Goal: Register for event/course

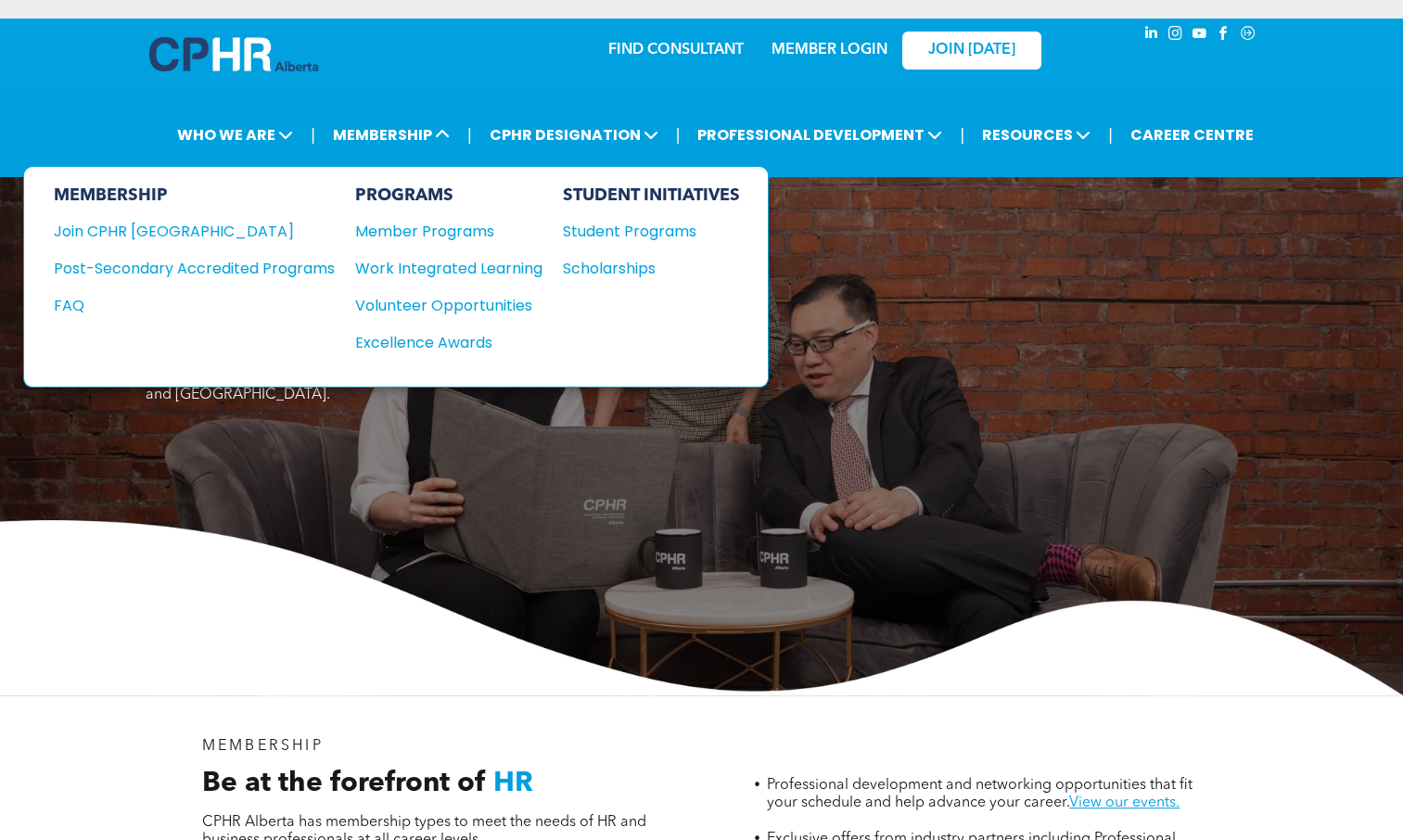
click at [166, 234] on div "Join CPHR [GEOGRAPHIC_DATA]" at bounding box center [180, 231] width 253 height 23
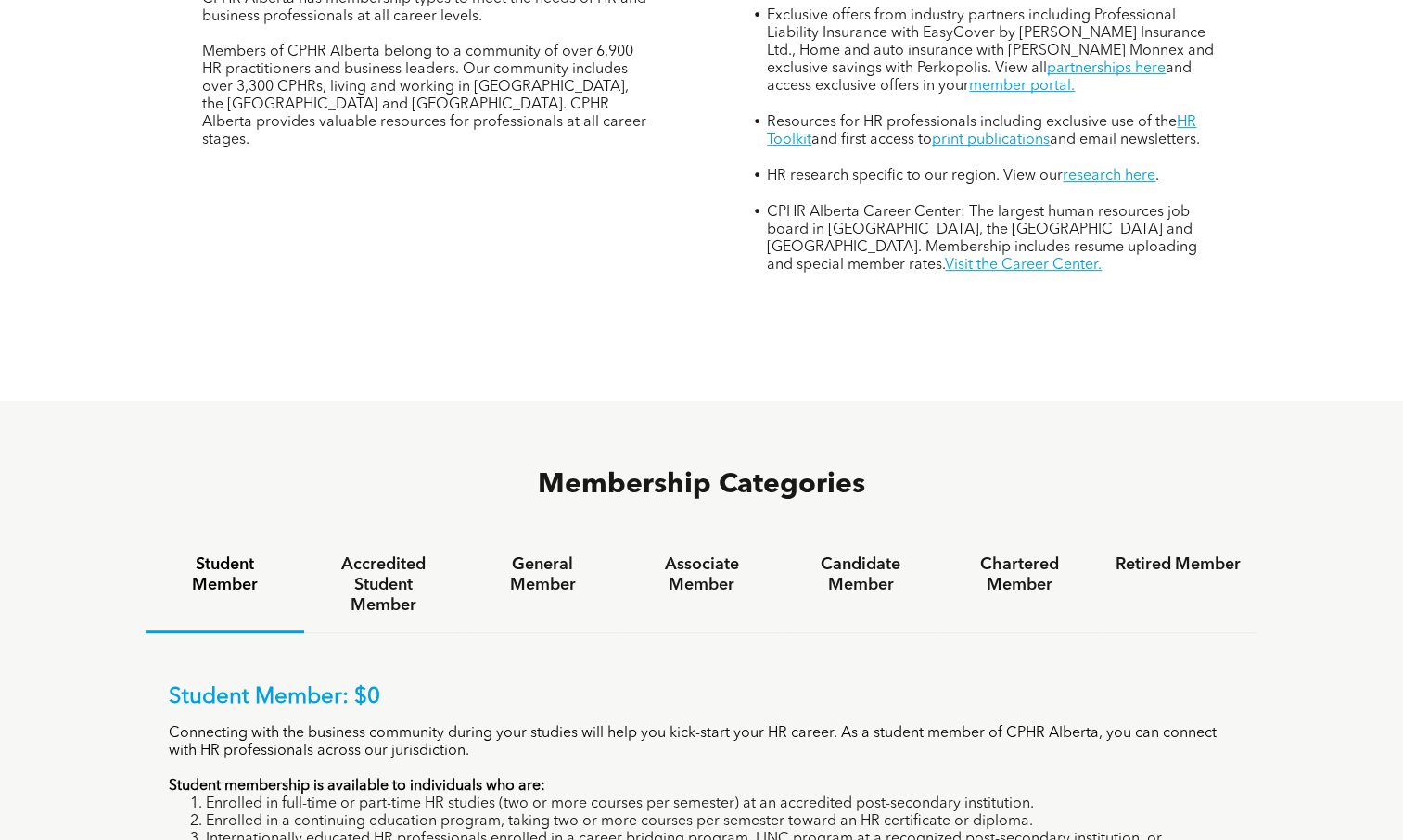
scroll to position [834, 0]
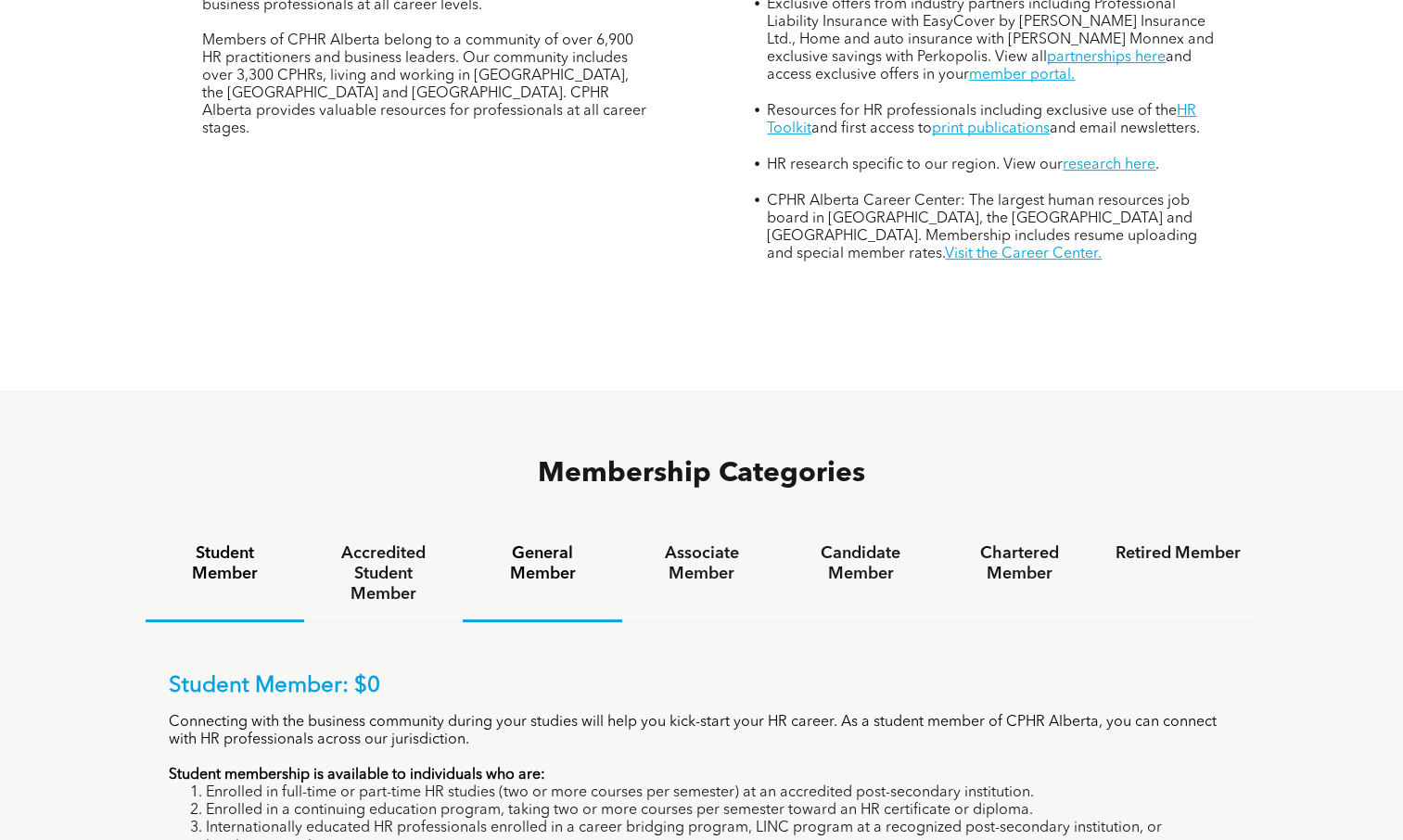
click at [567, 527] on div "General Member" at bounding box center [541, 574] width 159 height 96
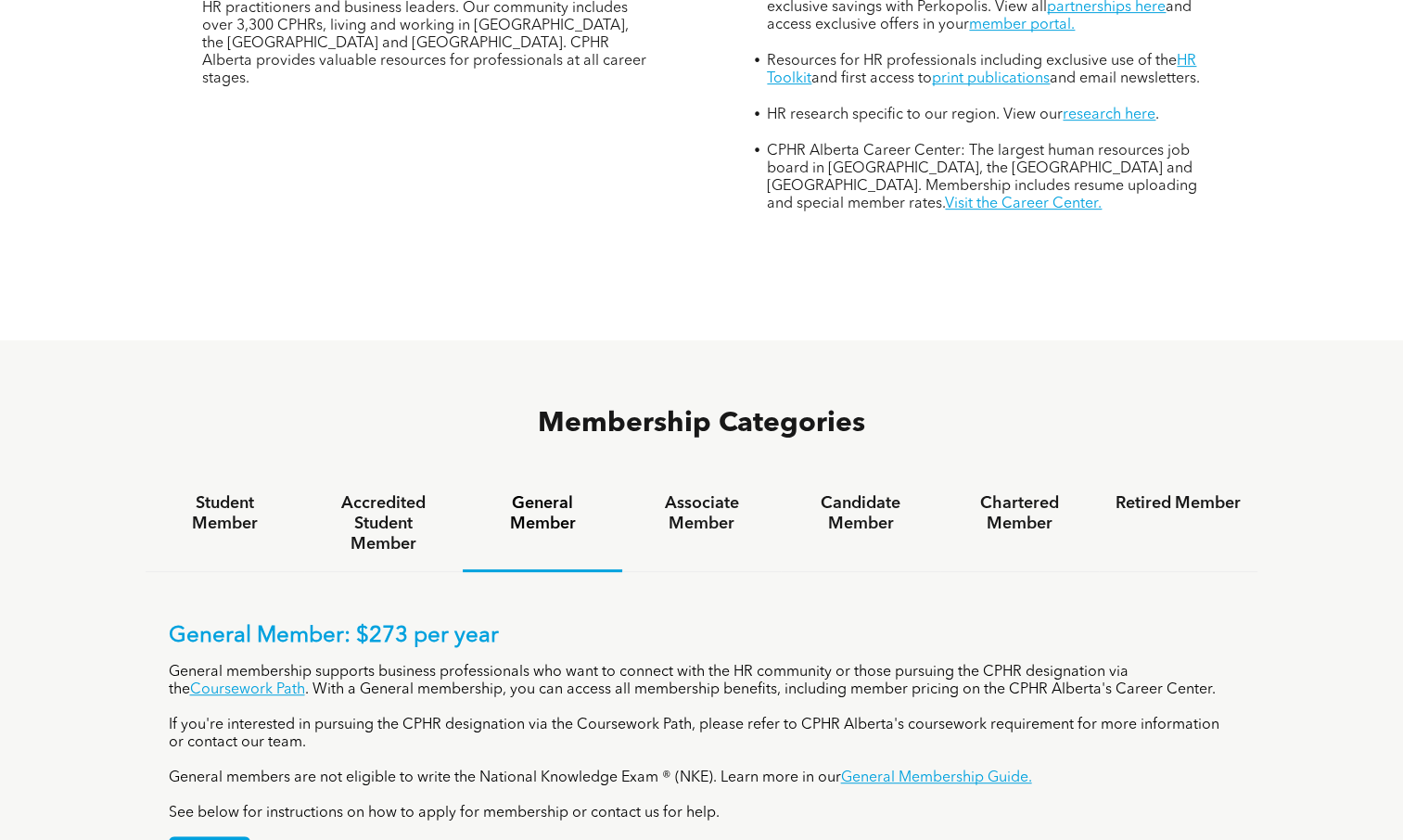
scroll to position [927, 0]
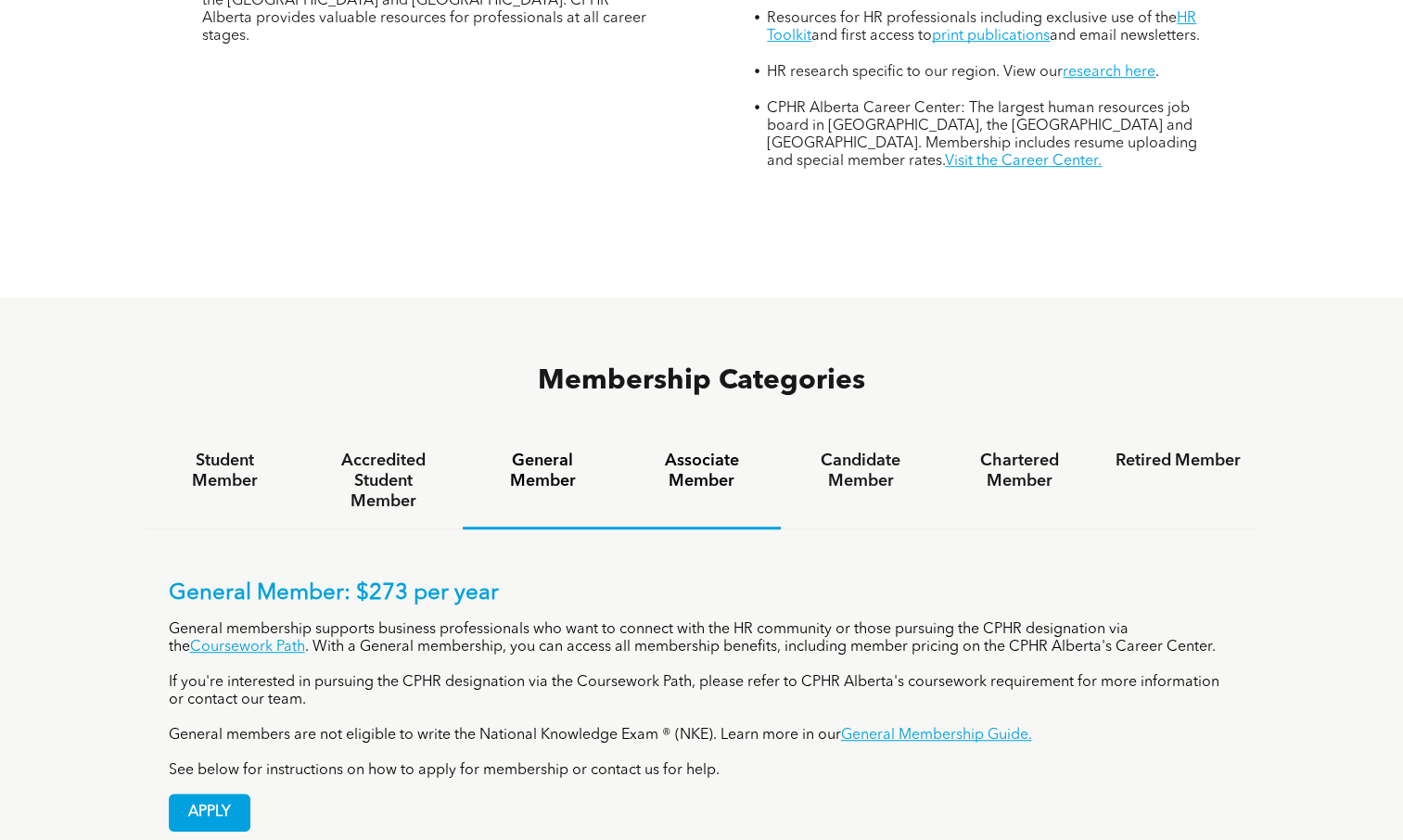
click at [728, 451] on h4 "Associate Member" at bounding box center [702, 471] width 125 height 41
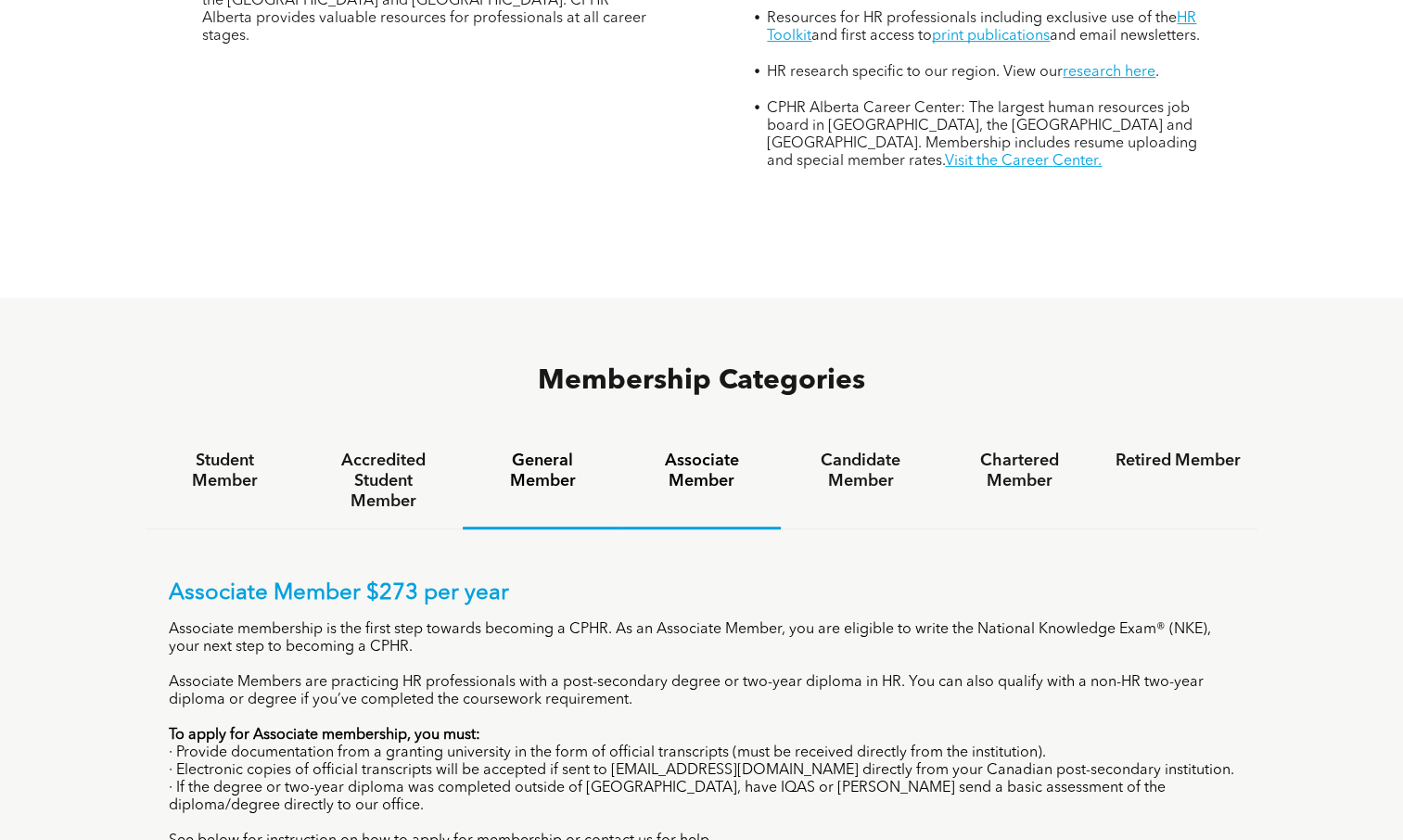
click at [547, 451] on h4 "General Member" at bounding box center [542, 471] width 125 height 41
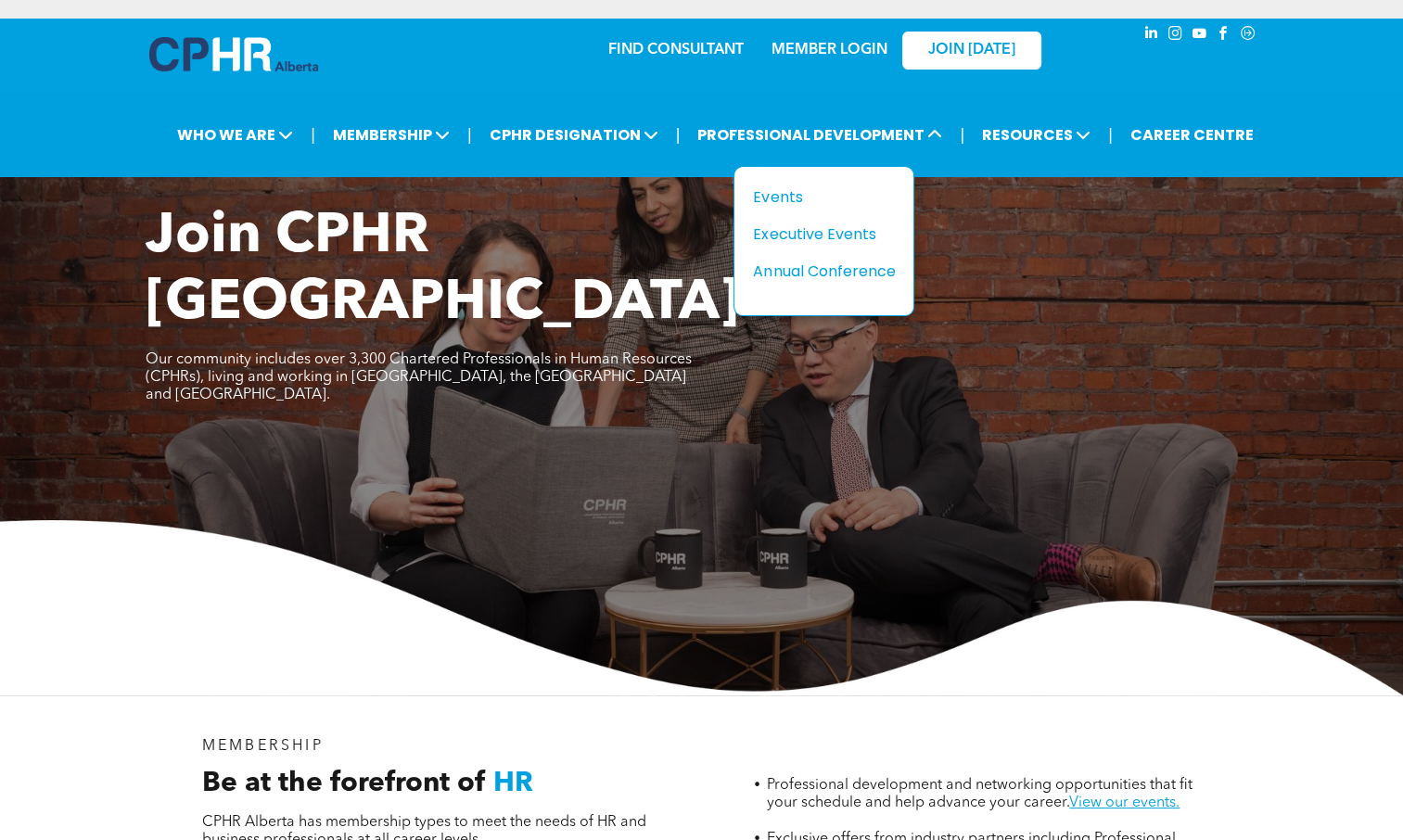
click at [769, 194] on div "Events" at bounding box center [816, 196] width 128 height 23
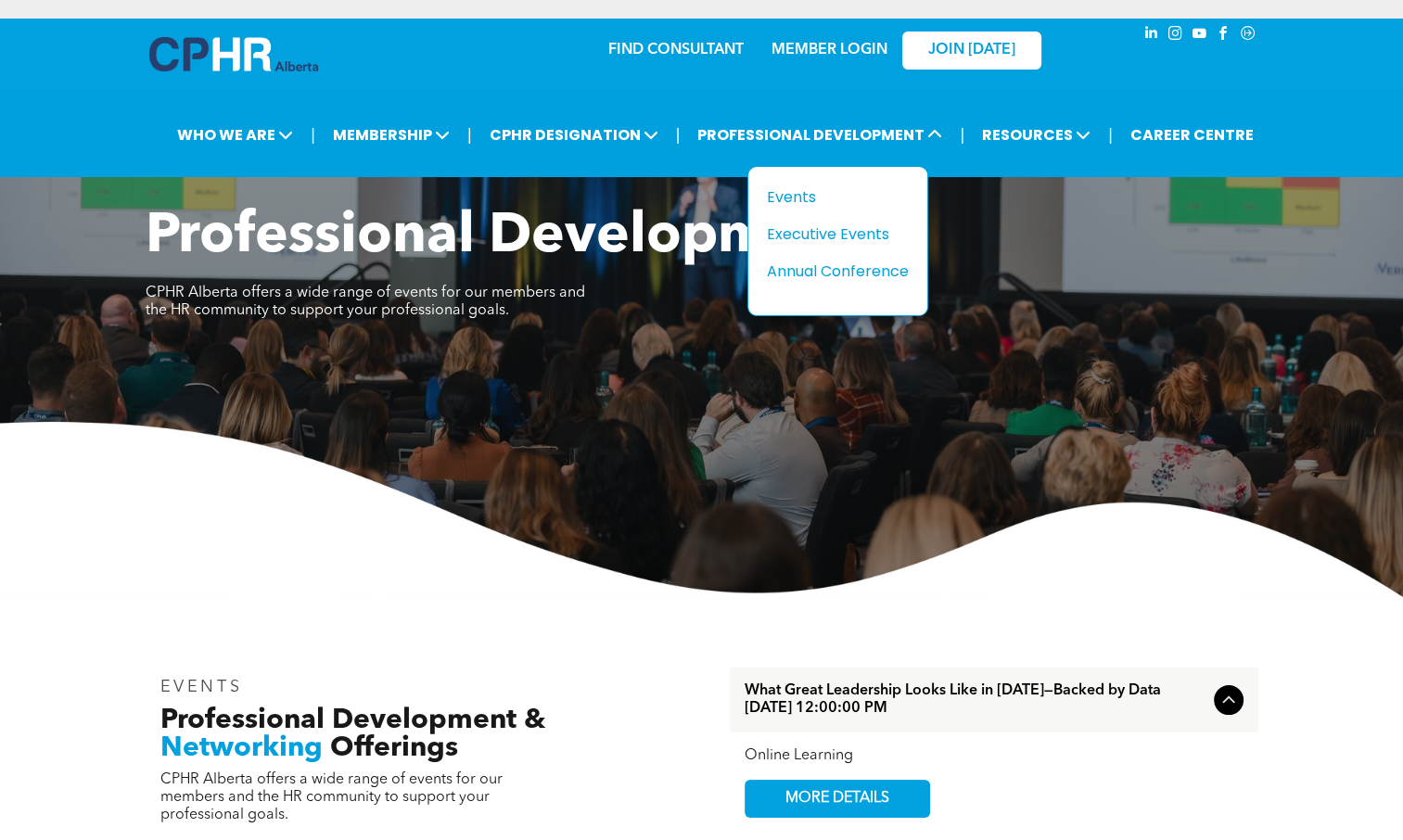
click at [844, 267] on div "Annual Conference" at bounding box center [831, 271] width 128 height 23
